Goal: Task Accomplishment & Management: Complete application form

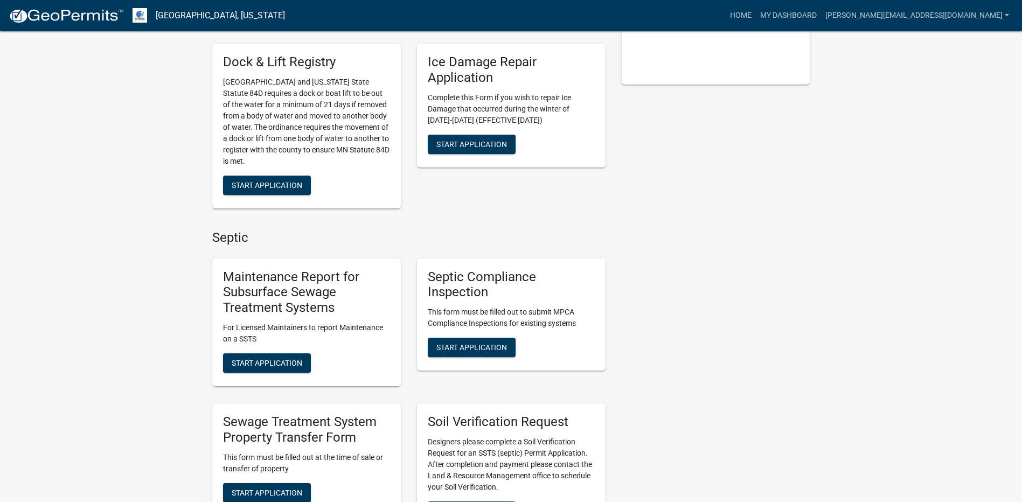
scroll to position [431, 0]
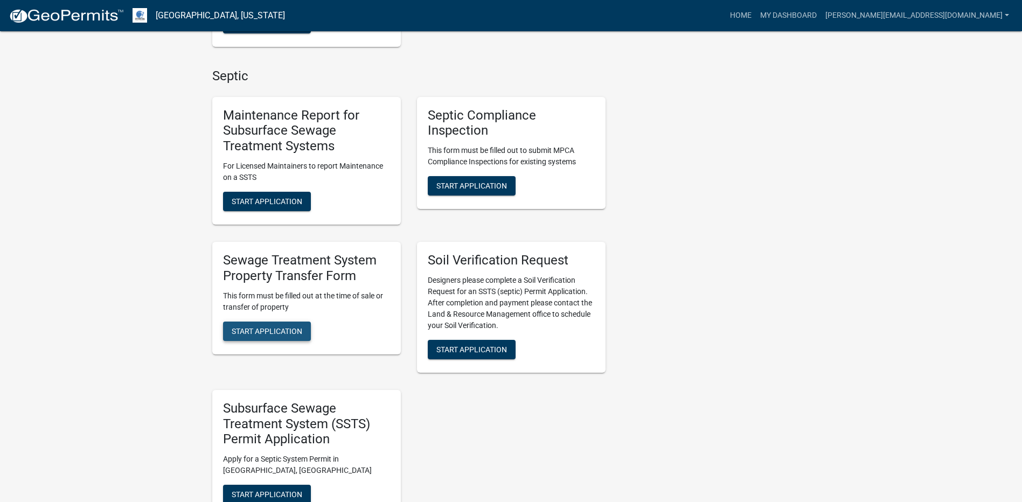
click at [261, 331] on span "Start Application" at bounding box center [267, 331] width 71 height 9
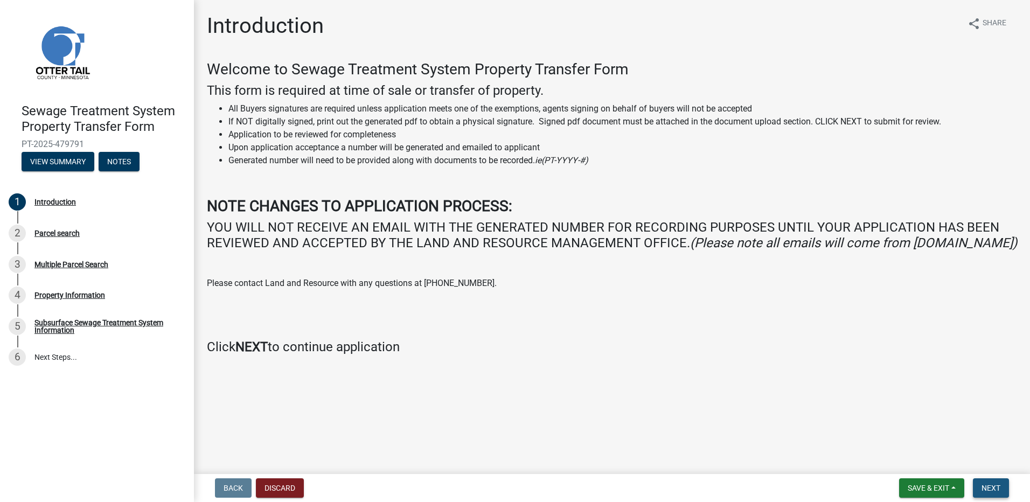
click at [994, 490] on span "Next" at bounding box center [991, 488] width 19 height 9
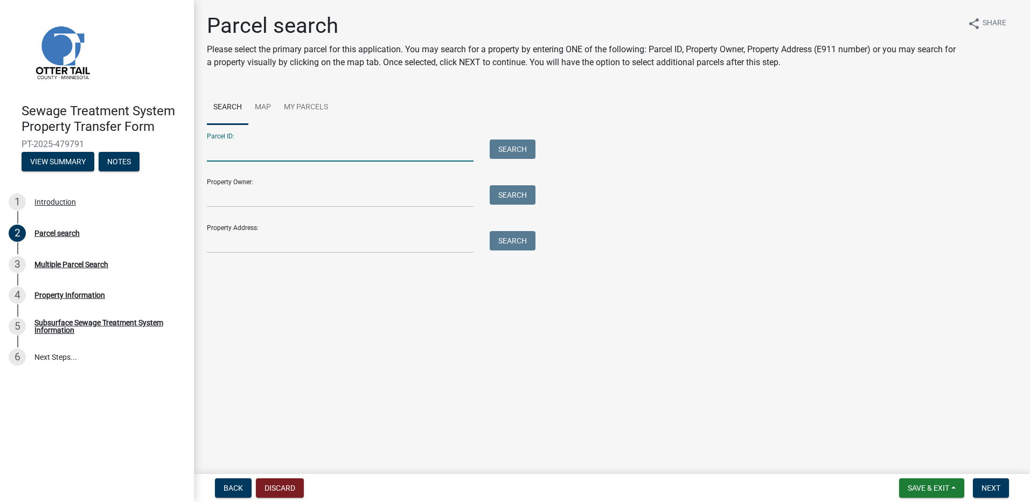
click at [232, 157] on input "Parcel ID:" at bounding box center [340, 151] width 267 height 22
type input "50000990308000"
click at [523, 146] on button "Search" at bounding box center [513, 149] width 46 height 19
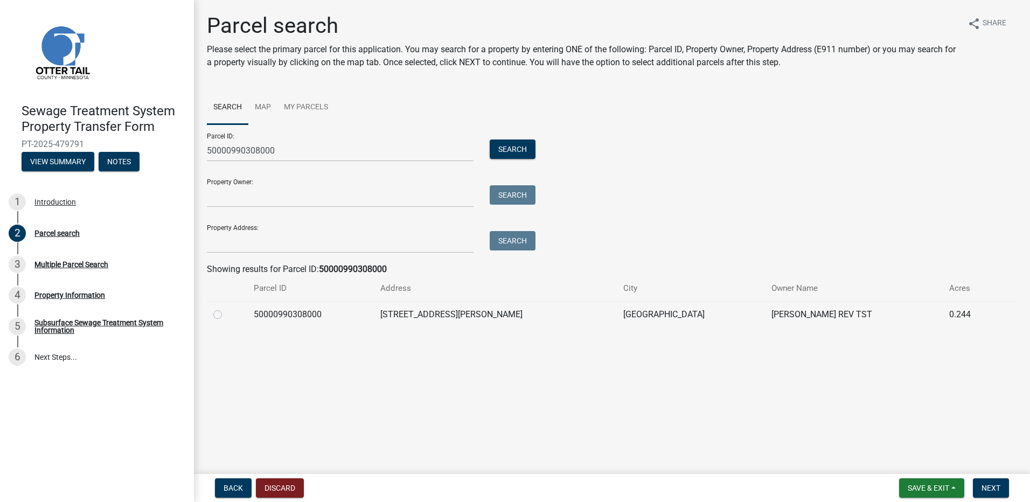
click at [226, 308] on label at bounding box center [226, 308] width 0 height 0
click at [226, 311] on input "radio" at bounding box center [229, 311] width 7 height 7
radio input "true"
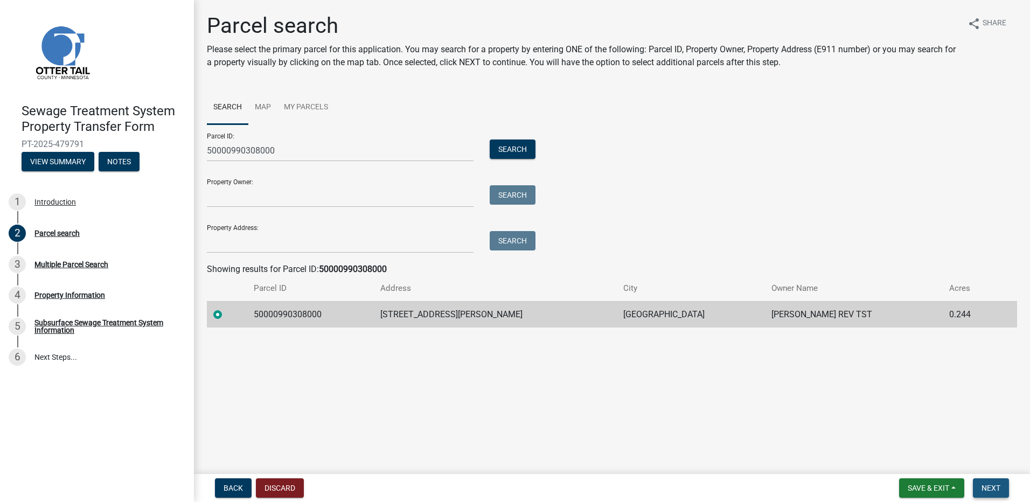
click at [1001, 487] on button "Next" at bounding box center [991, 488] width 36 height 19
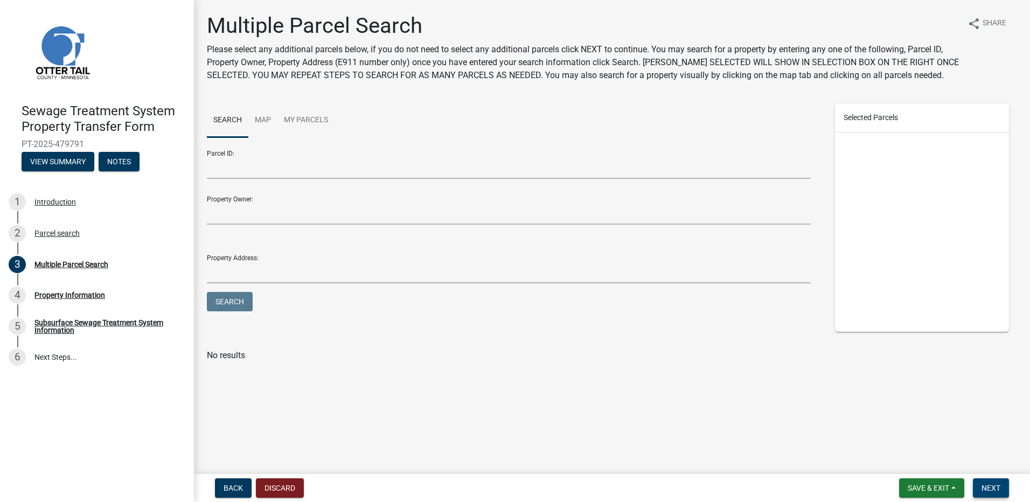
click at [993, 488] on span "Next" at bounding box center [991, 488] width 19 height 9
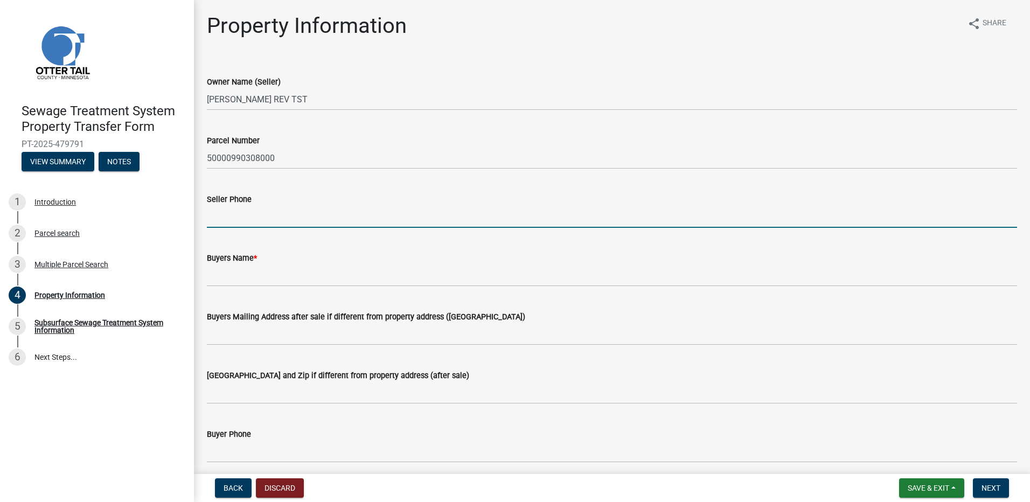
click at [217, 219] on input "Seller Phone" at bounding box center [612, 217] width 811 height 22
click at [222, 220] on input "2182054443" at bounding box center [612, 217] width 811 height 22
click at [238, 216] on input "218-2054443" at bounding box center [612, 217] width 811 height 22
type input "[PHONE_NUMBER]"
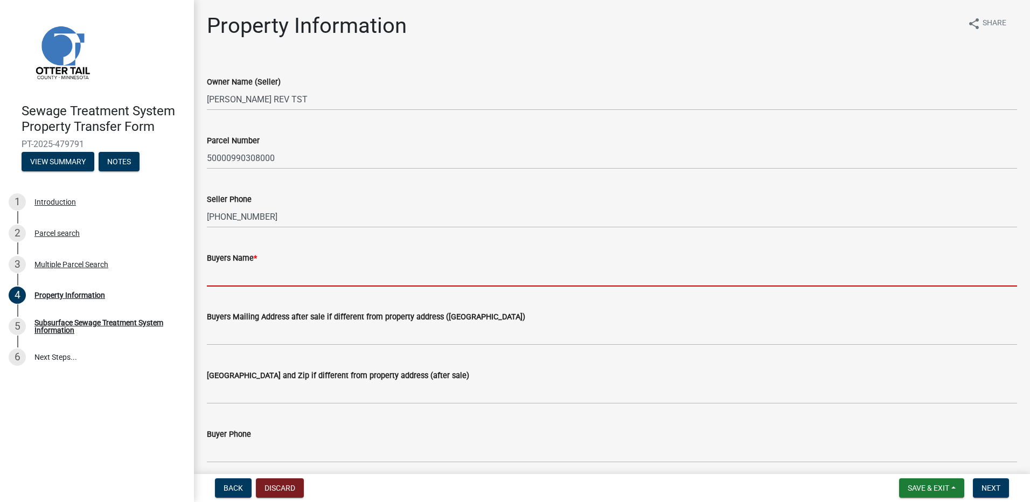
click at [234, 280] on input "Buyers Name *" at bounding box center [612, 276] width 811 height 22
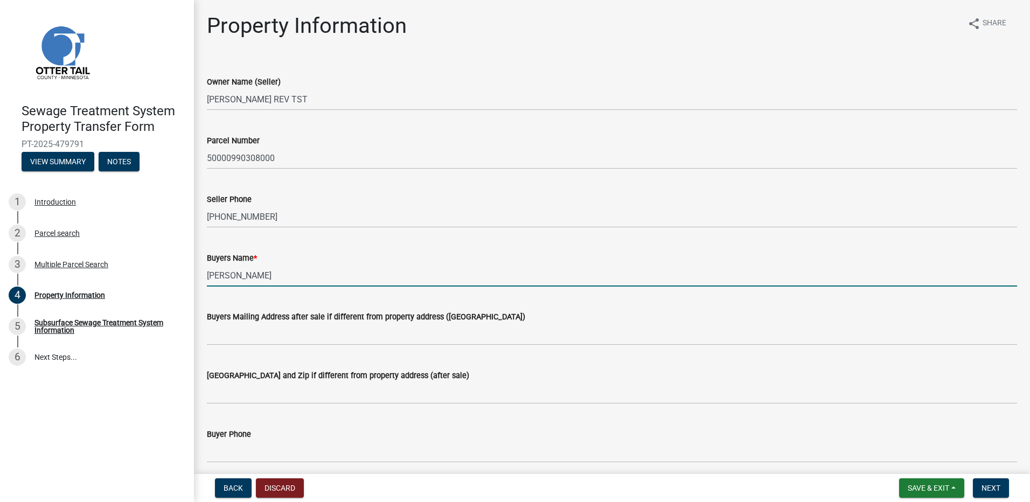
type input "[PERSON_NAME]"
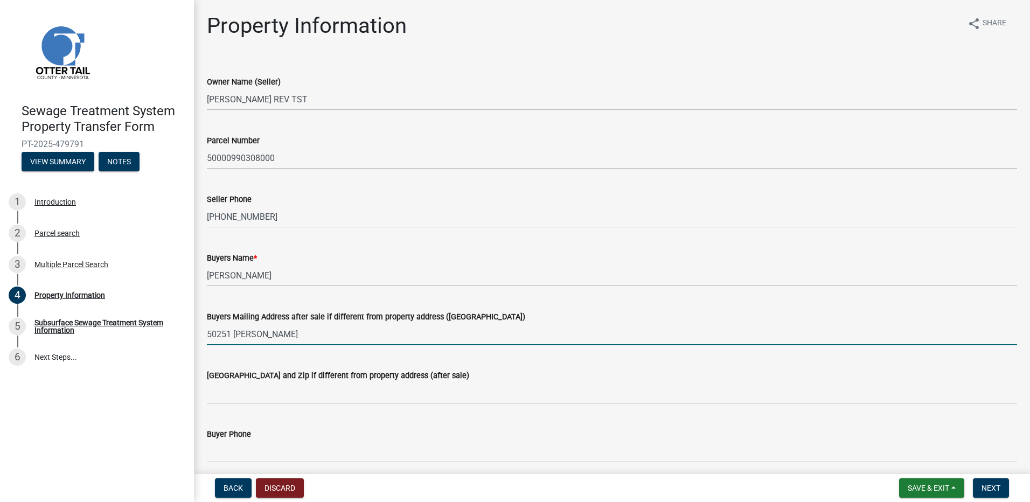
type input "[STREET_ADDRESS]"
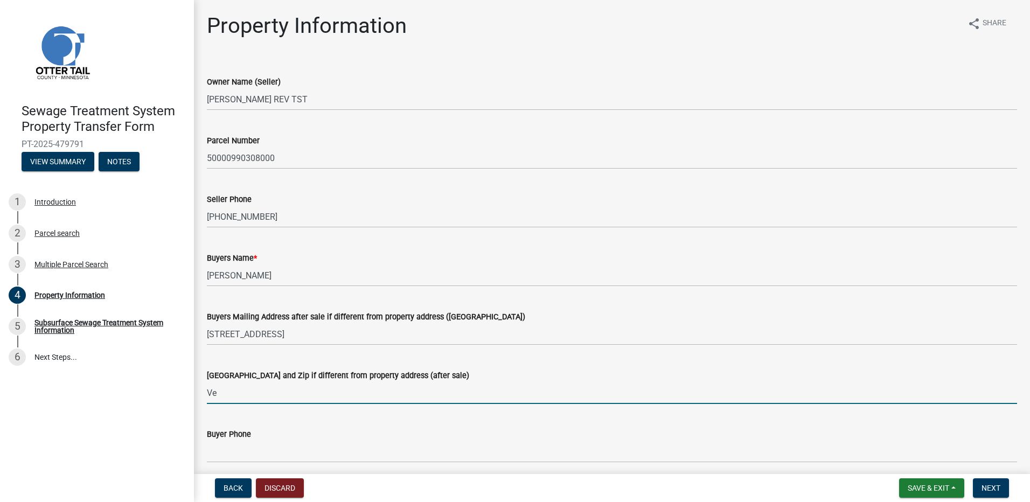
type input "V"
type input "v"
type input "Vergas, [GEOGRAPHIC_DATA] 56587"
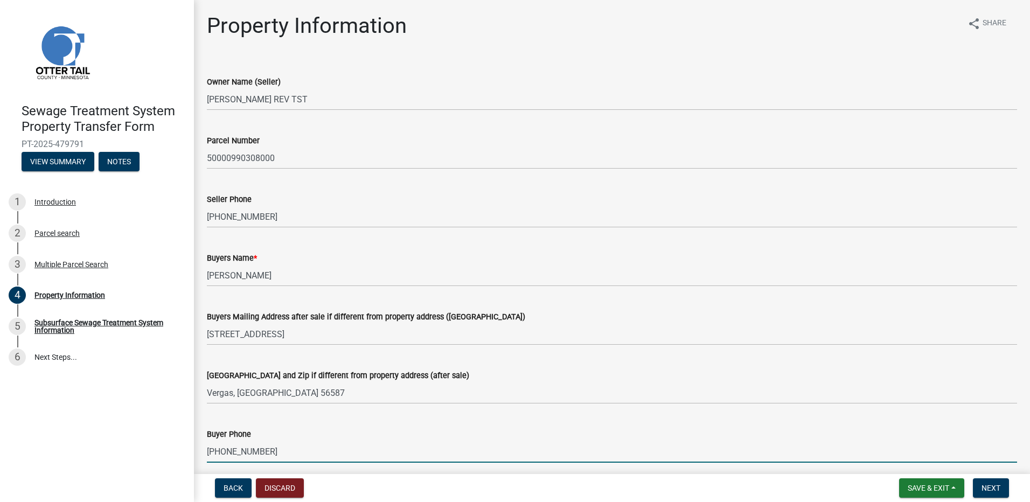
type input "[PHONE_NUMBER]"
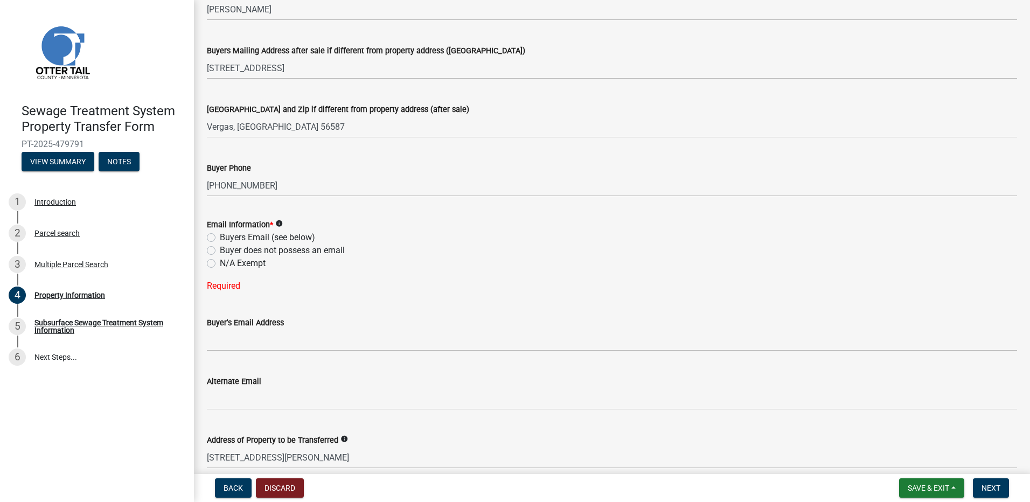
click at [220, 237] on label "Buyers Email (see below)" at bounding box center [267, 237] width 95 height 13
click at [220, 237] on input "Buyers Email (see below)" at bounding box center [223, 234] width 7 height 7
radio input "true"
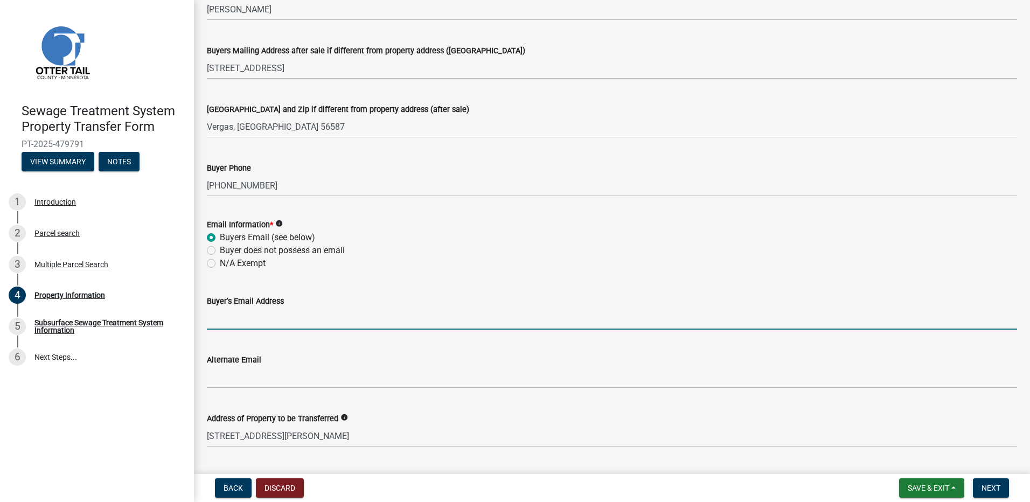
click at [216, 322] on input "Buyer's Email Address" at bounding box center [612, 319] width 811 height 22
type input "[EMAIL_ADDRESS][DOMAIN_NAME]"
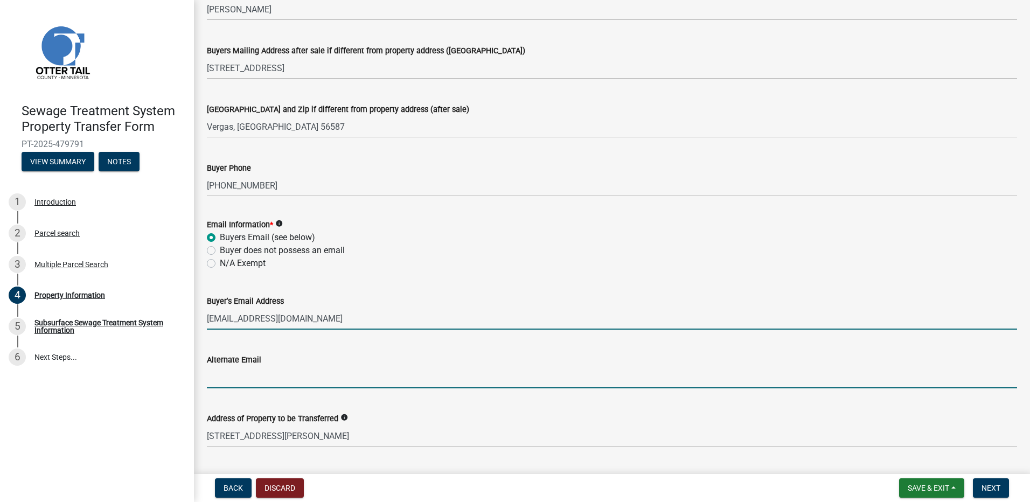
type input "[EMAIL_ADDRESS][DOMAIN_NAME]"
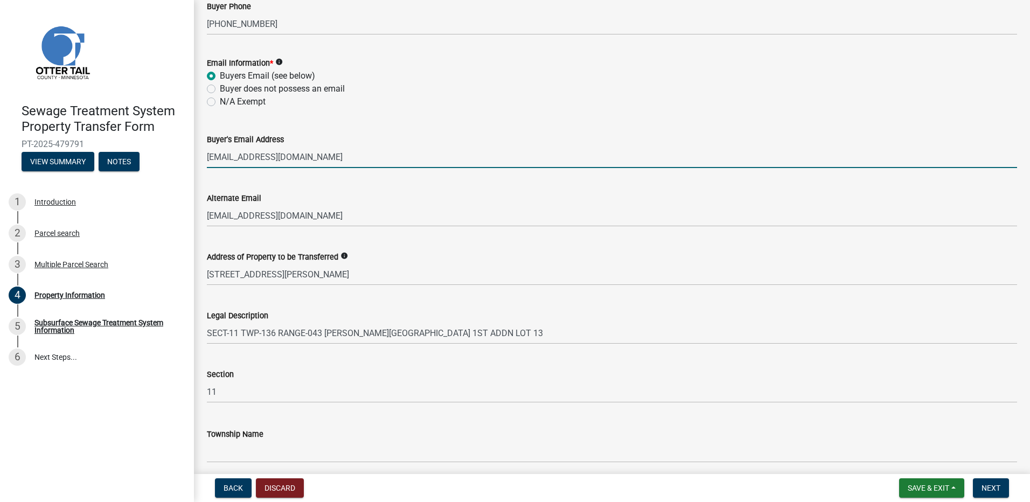
scroll to position [472, 0]
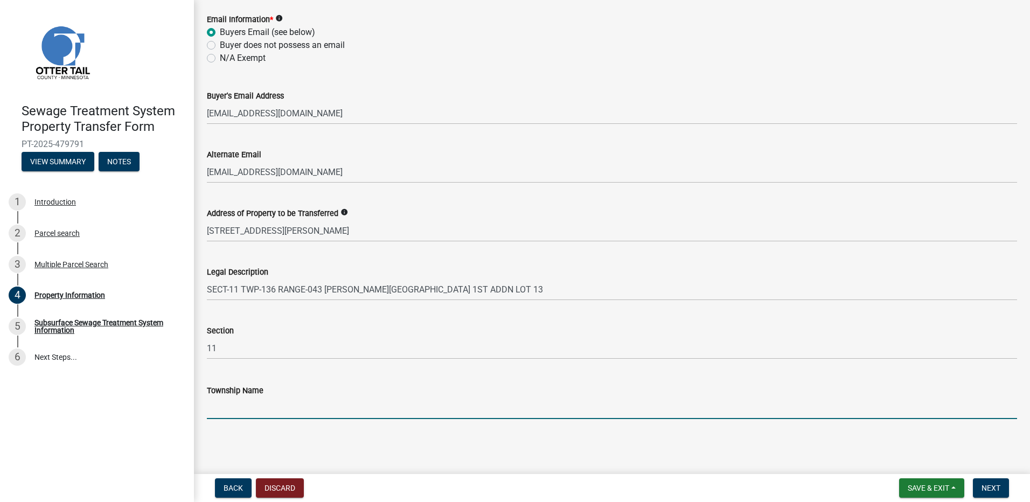
click at [229, 409] on input "Township Name" at bounding box center [612, 408] width 811 height 22
type input "Pelican"
click at [992, 487] on span "Next" at bounding box center [991, 488] width 19 height 9
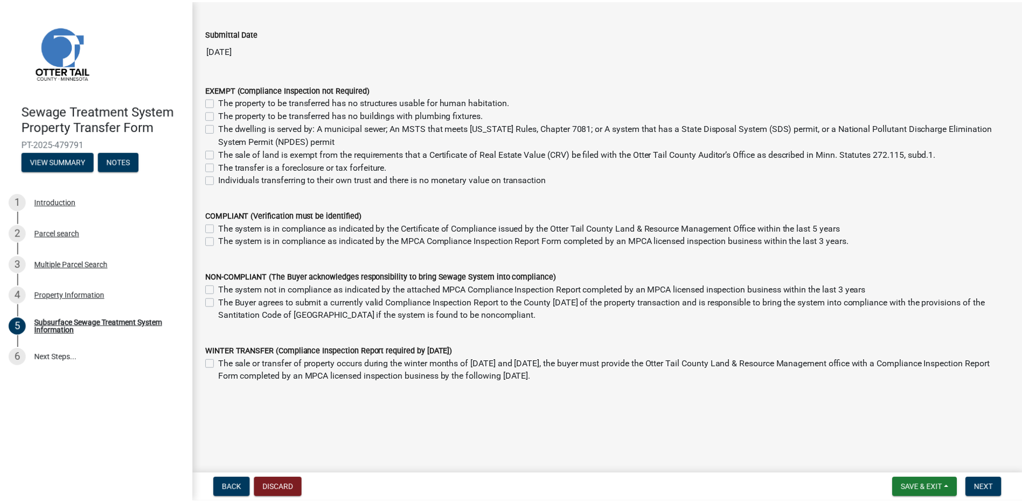
scroll to position [0, 0]
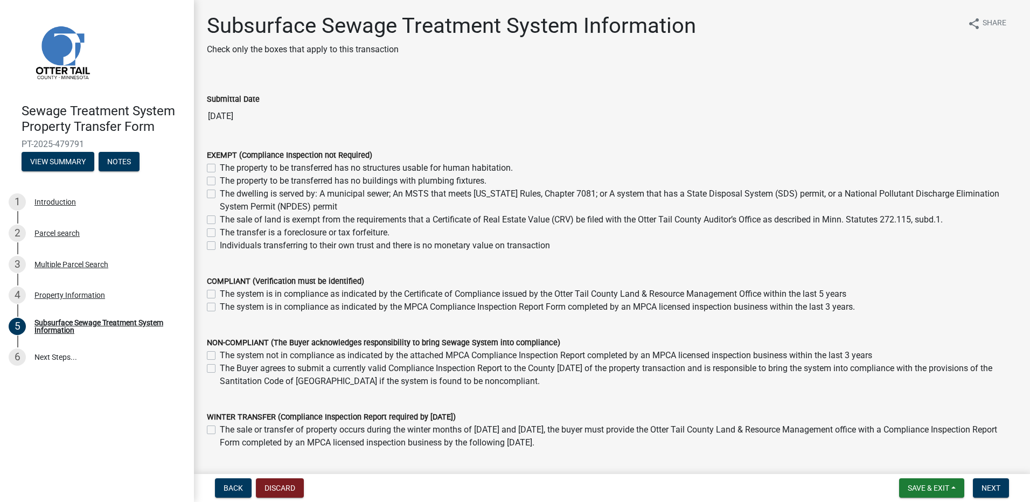
click at [220, 370] on label "The Buyer agrees to submit a currently valid Compliance Inspection Report to th…" at bounding box center [619, 375] width 798 height 26
click at [220, 369] on input "The Buyer agrees to submit a currently valid Compliance Inspection Report to th…" at bounding box center [223, 365] width 7 height 7
checkbox input "true"
checkbox input "false"
checkbox input "true"
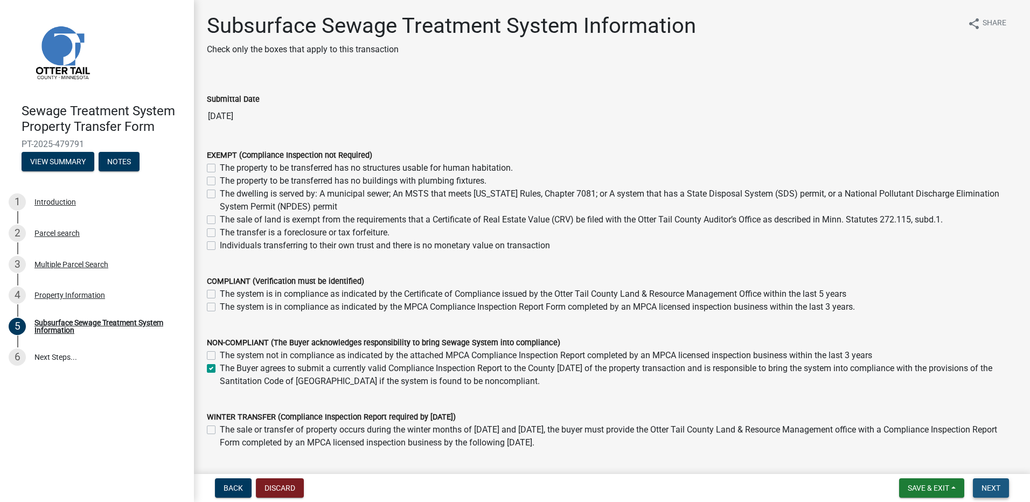
click at [994, 487] on span "Next" at bounding box center [991, 488] width 19 height 9
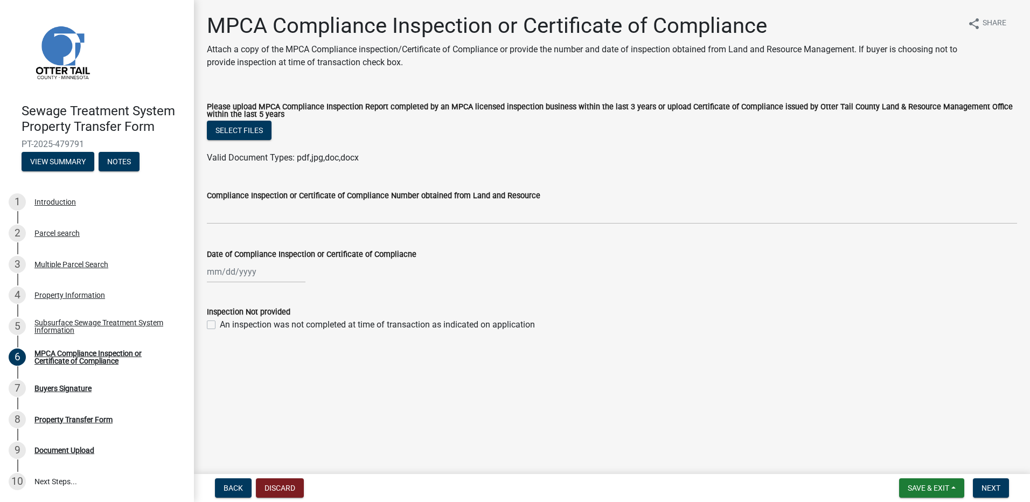
click at [220, 323] on label "An inspection was not completed at time of transaction as indicated on applicat…" at bounding box center [377, 325] width 315 height 13
click at [220, 323] on input "An inspection was not completed at time of transaction as indicated on applicat…" at bounding box center [223, 322] width 7 height 7
checkbox input "true"
click at [990, 492] on span "Next" at bounding box center [991, 488] width 19 height 9
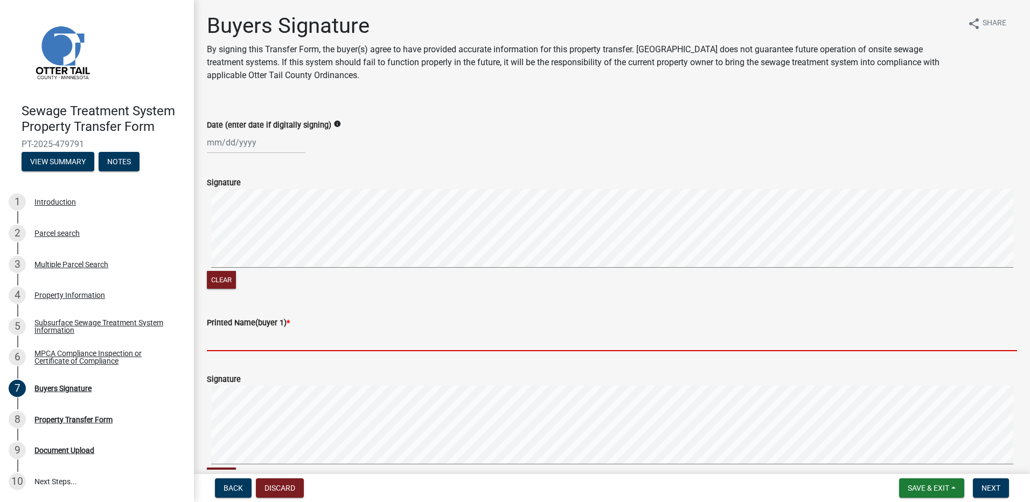
click at [234, 338] on input "Printed Name(buyer 1) *" at bounding box center [612, 340] width 811 height 22
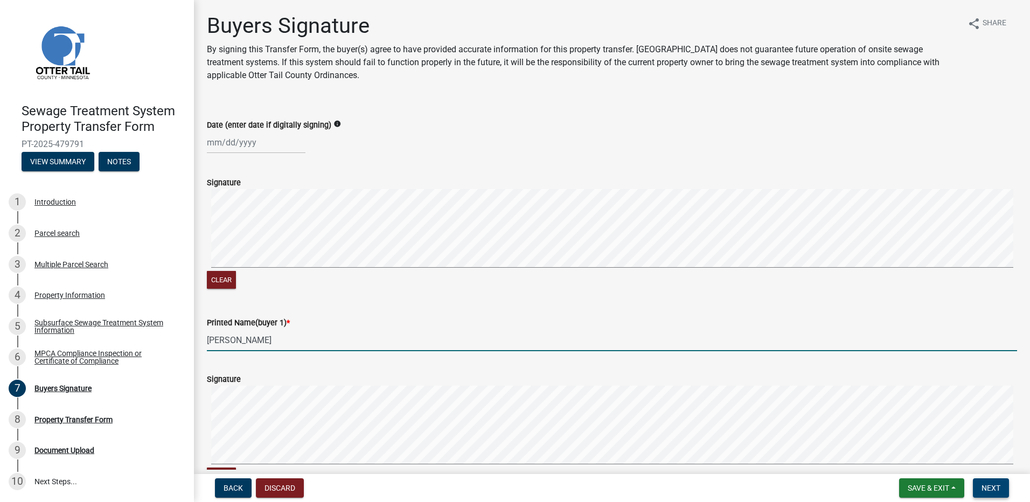
type input "[PERSON_NAME]"
click at [990, 486] on span "Next" at bounding box center [991, 488] width 19 height 9
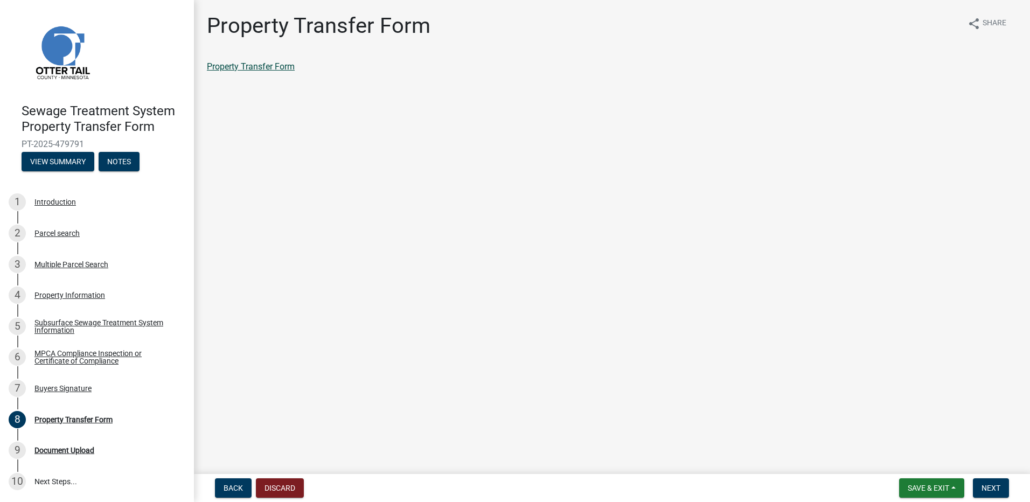
click at [231, 66] on link "Property Transfer Form" at bounding box center [251, 66] width 88 height 10
click at [934, 490] on span "Save & Exit" at bounding box center [928, 488] width 41 height 9
click at [915, 460] on button "Save & Exit" at bounding box center [921, 460] width 86 height 26
